Goal: Task Accomplishment & Management: Manage account settings

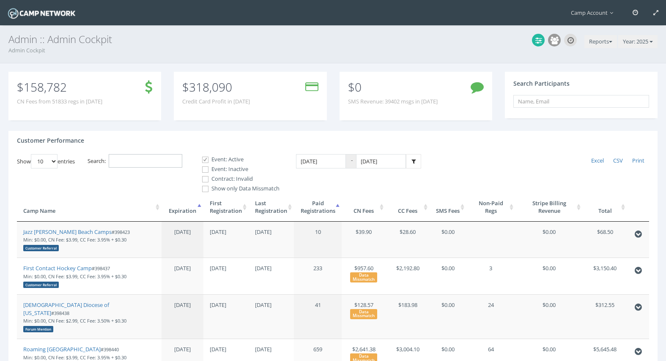
click at [153, 167] on input "Search:" at bounding box center [146, 161] width 74 height 14
type input "d"
click at [80, 229] on link "Jazz Schmidt Beach Camps" at bounding box center [67, 232] width 88 height 8
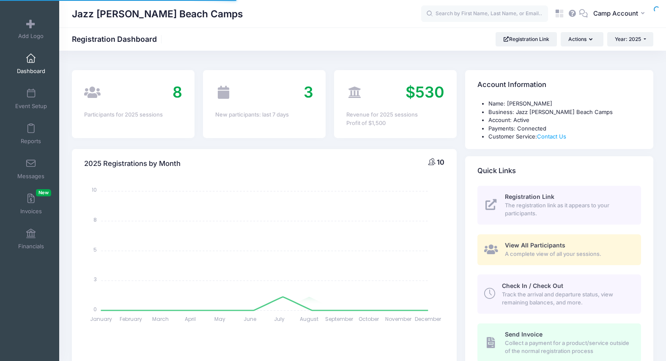
select select
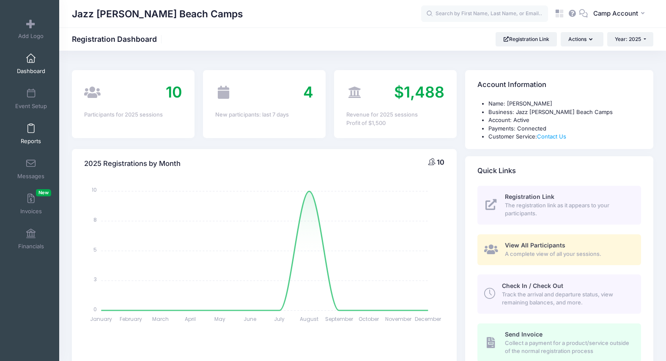
click at [38, 142] on span "Reports" at bounding box center [31, 141] width 20 height 7
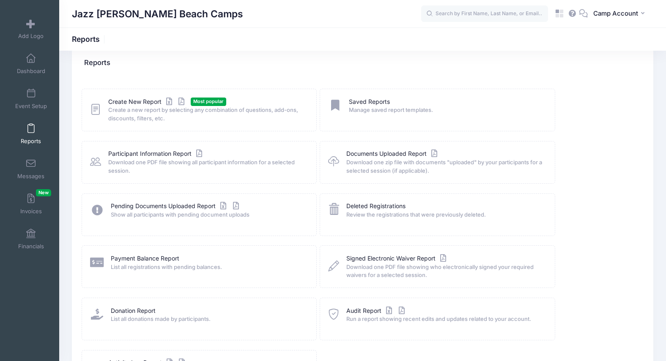
scroll to position [25, 0]
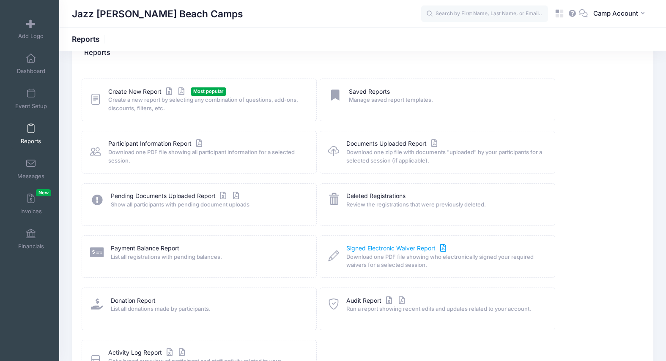
click at [393, 245] on link "Signed Electronic Waiver Report" at bounding box center [397, 248] width 102 height 9
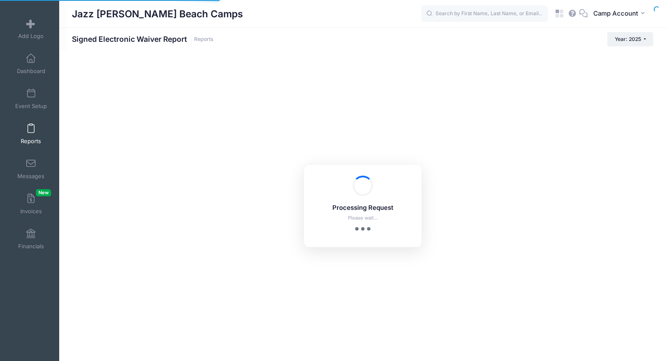
checkbox input "true"
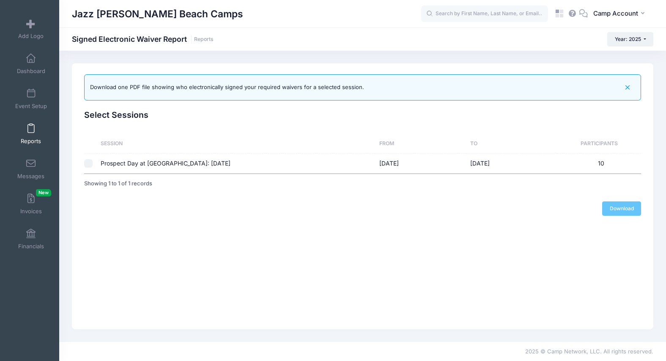
click at [90, 165] on input "checkbox" at bounding box center [88, 163] width 8 height 8
checkbox input "true"
click at [605, 209] on link "Download" at bounding box center [621, 209] width 39 height 14
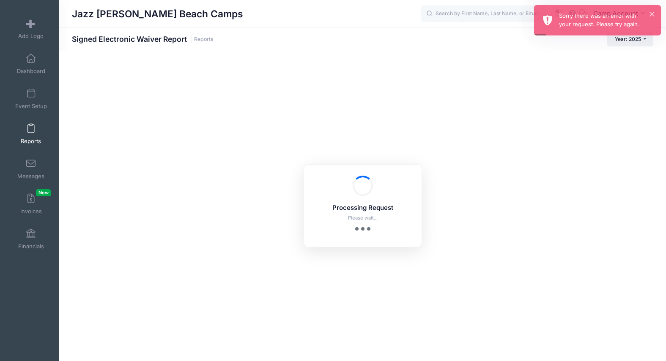
drag, startPoint x: 188, startPoint y: 40, endPoint x: 73, endPoint y: 41, distance: 115.0
click at [73, 41] on h1 "Signed Electronic Waiver Report Reports" at bounding box center [143, 39] width 142 height 9
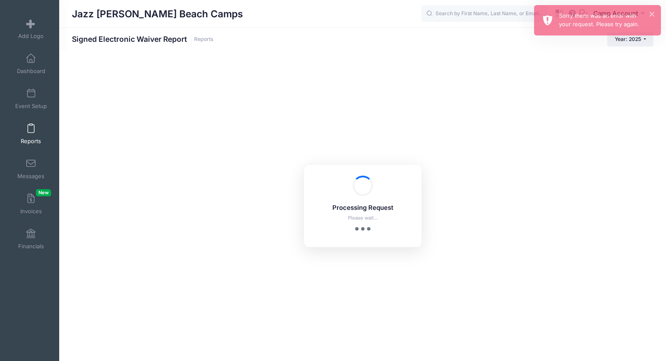
copy h1 "Signed Electronic Waiver Report"
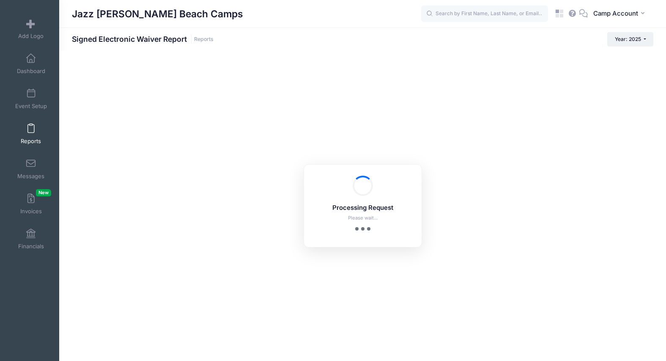
click at [25, 136] on link "Reports" at bounding box center [31, 134] width 40 height 30
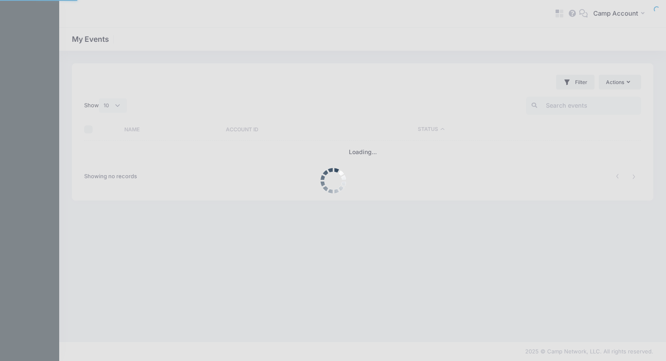
select select "10"
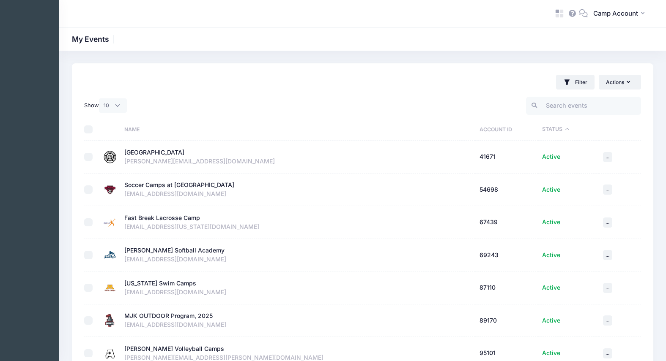
click at [175, 250] on div "[PERSON_NAME] Softball Academy" at bounding box center [174, 250] width 100 height 9
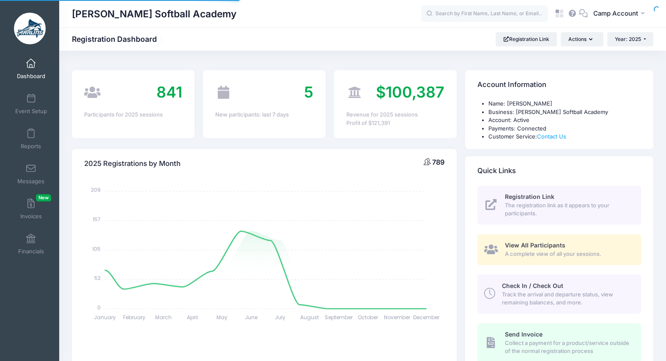
select select
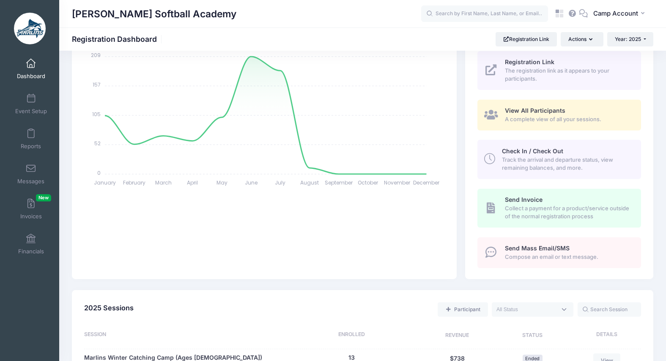
scroll to position [100, 0]
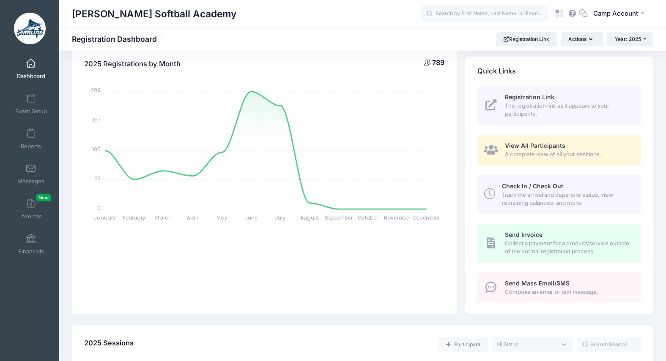
click at [516, 185] on span "Check In / Check Out" at bounding box center [532, 186] width 61 height 7
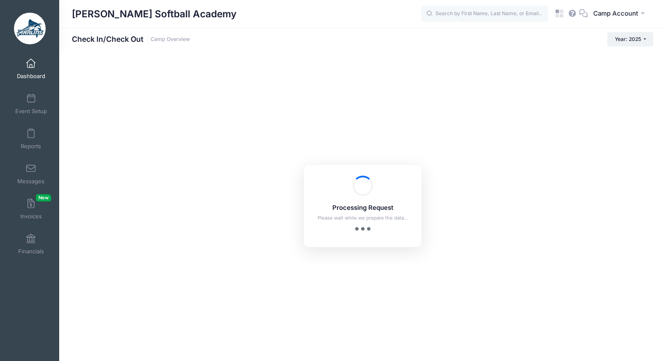
checkbox input "true"
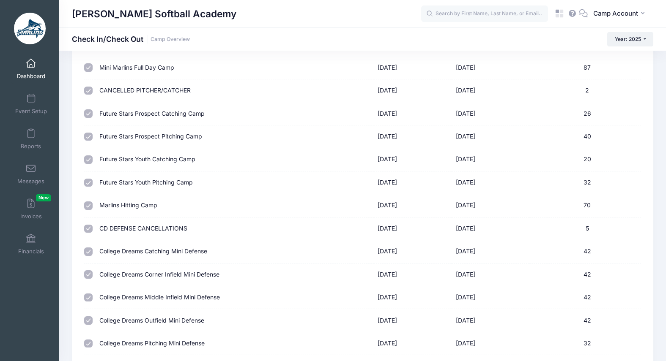
scroll to position [451, 0]
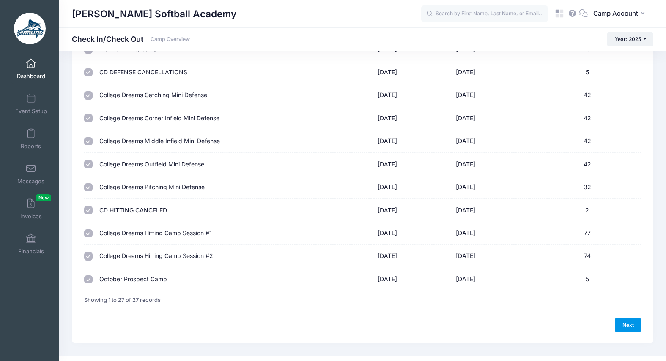
click at [630, 327] on link "Next" at bounding box center [628, 325] width 26 height 14
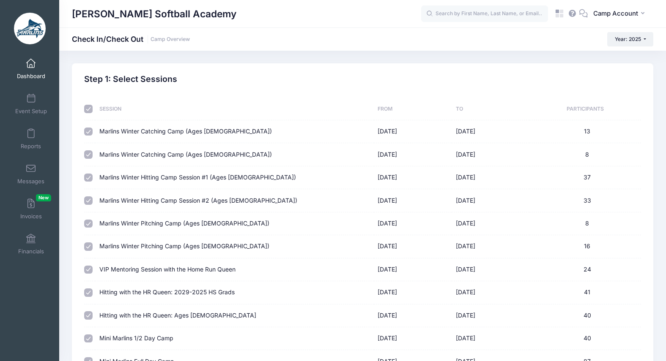
select select "10"
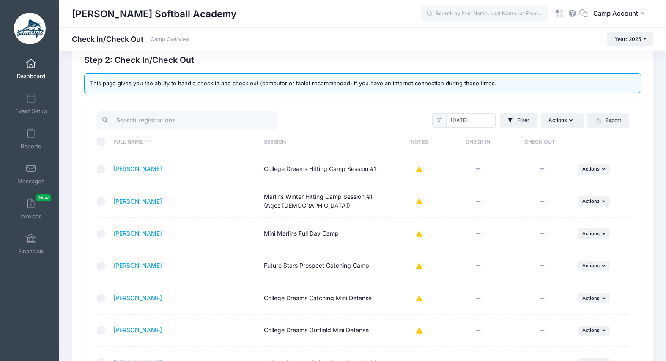
scroll to position [22, 0]
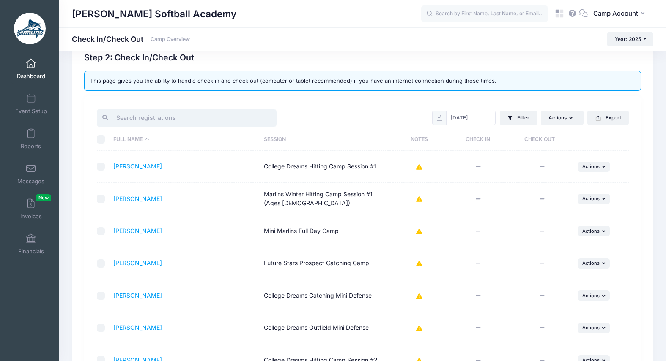
click at [206, 113] on input "search" at bounding box center [187, 118] width 180 height 18
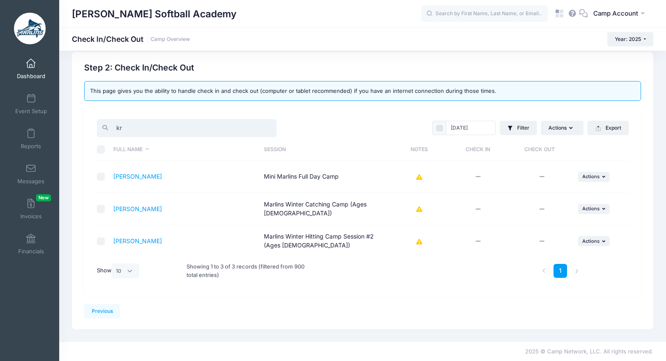
scroll to position [0, 0]
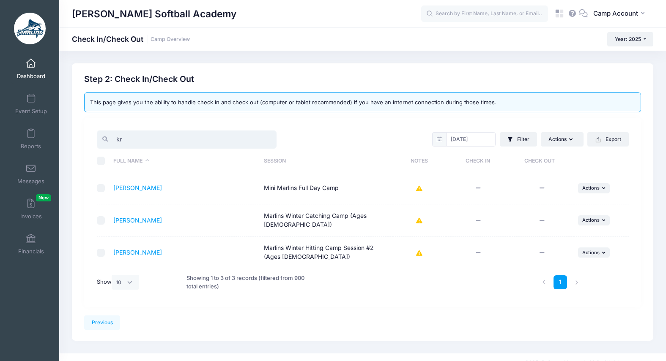
type input "k"
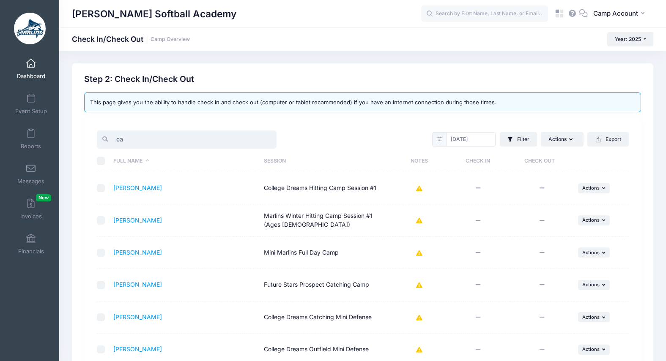
type input "c"
drag, startPoint x: 164, startPoint y: 140, endPoint x: 100, endPoint y: 134, distance: 64.6
click at [100, 134] on input "emma" at bounding box center [187, 140] width 180 height 18
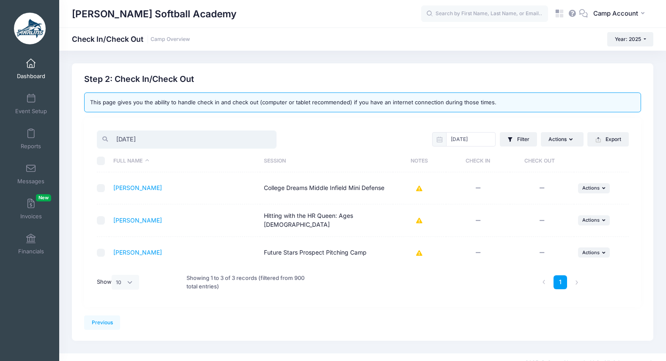
type input "jul"
click at [420, 189] on icon at bounding box center [419, 189] width 7 height 0
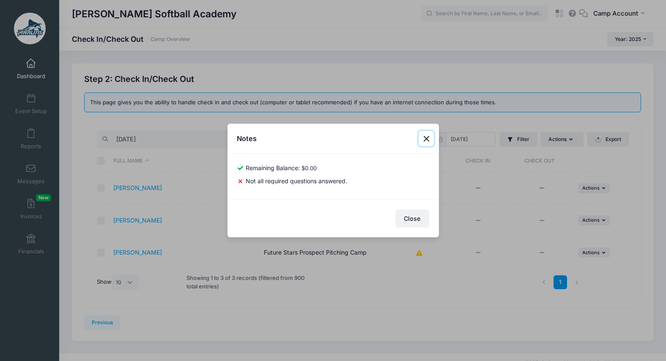
click at [426, 141] on button "Close" at bounding box center [425, 138] width 15 height 15
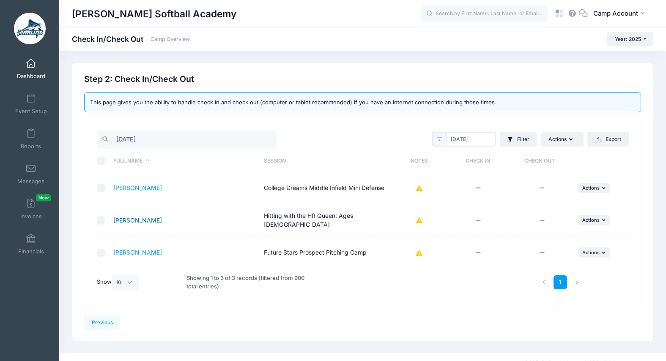
click at [132, 222] on link "Owen, Jules" at bounding box center [137, 220] width 49 height 7
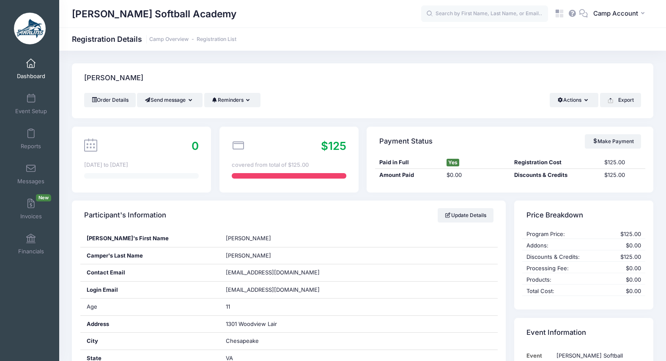
click at [39, 78] on span "Dashboard" at bounding box center [31, 76] width 28 height 7
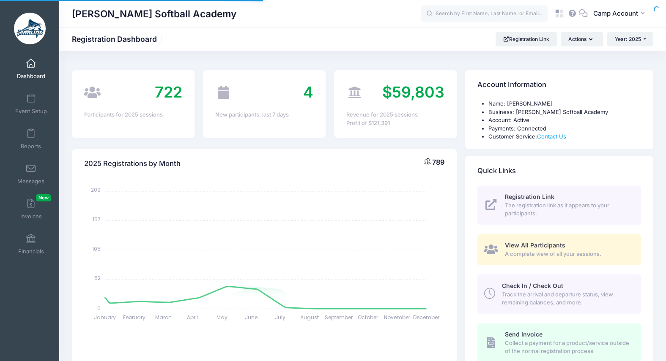
select select
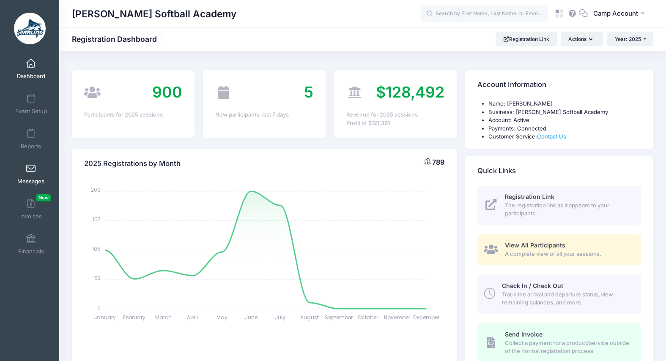
click at [36, 176] on link "Messages" at bounding box center [31, 174] width 40 height 30
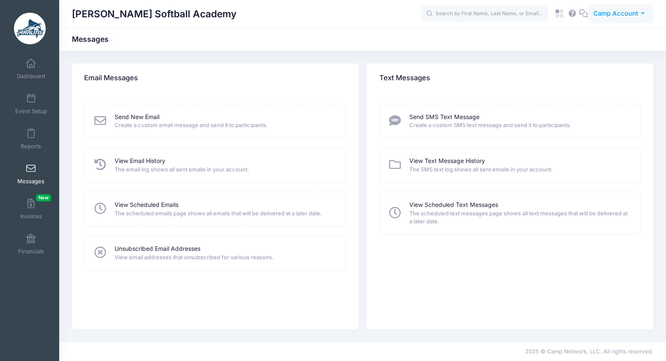
click at [607, 21] on button "CA Camp Account" at bounding box center [621, 13] width 66 height 19
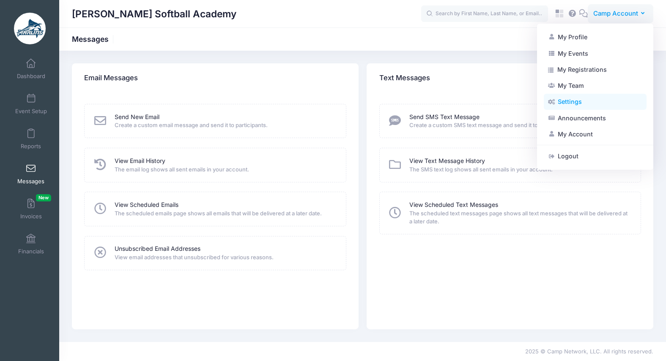
click at [586, 107] on link "Settings" at bounding box center [595, 102] width 103 height 16
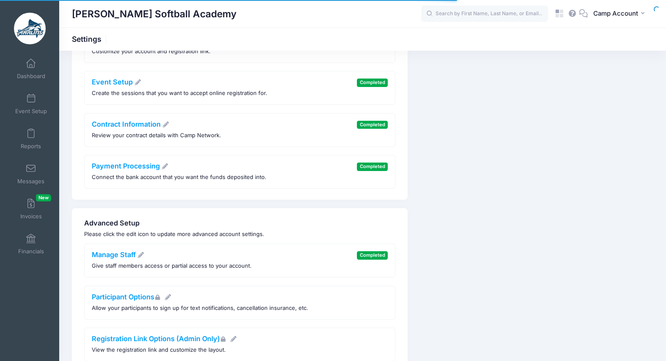
scroll to position [188, 0]
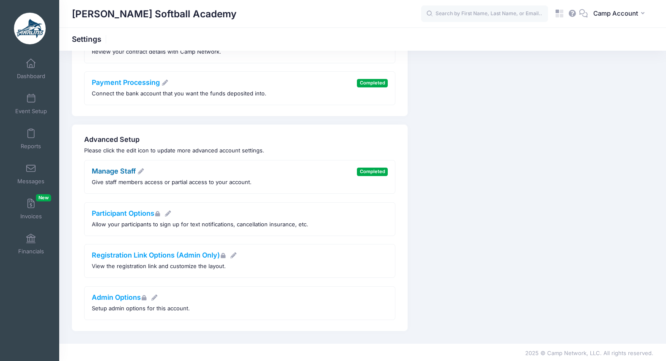
click at [118, 172] on link "Manage Staff" at bounding box center [118, 171] width 53 height 8
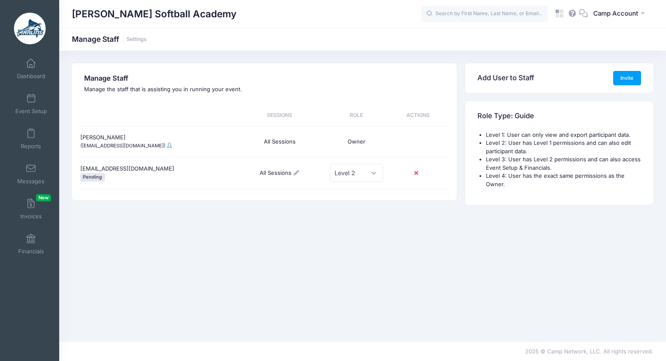
click at [169, 146] on span at bounding box center [169, 145] width 5 height 5
